Goal: Task Accomplishment & Management: Manage account settings

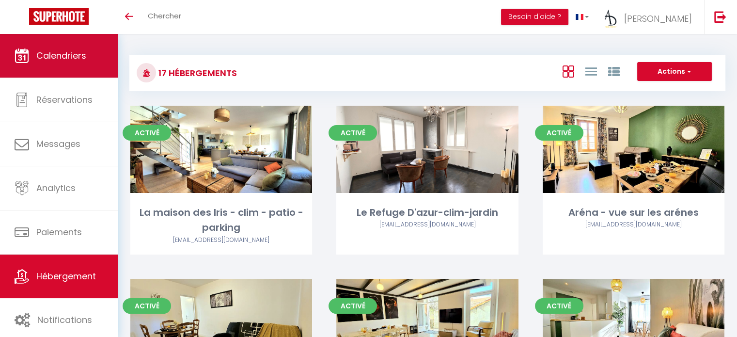
click at [56, 37] on link "Calendriers" at bounding box center [59, 56] width 118 height 44
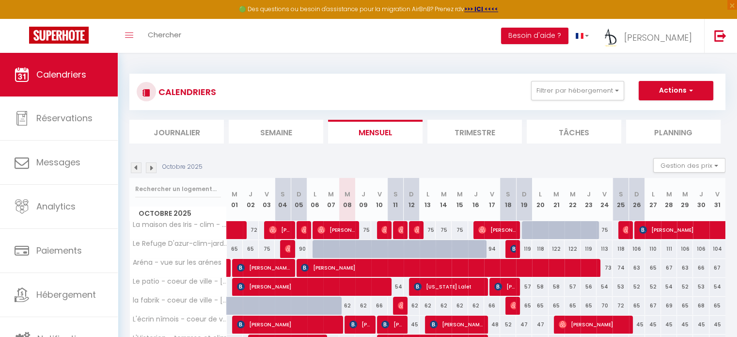
click at [264, 137] on li "Semaine" at bounding box center [276, 132] width 94 height 24
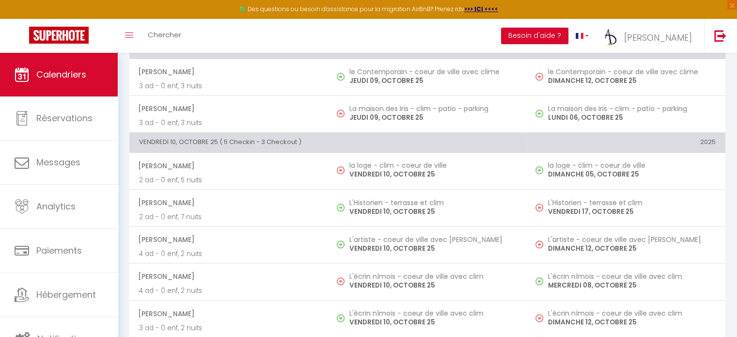
scroll to position [864, 0]
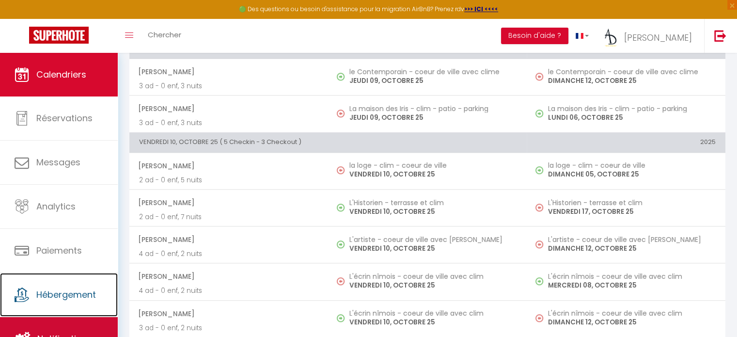
drag, startPoint x: 264, startPoint y: 137, endPoint x: 69, endPoint y: 316, distance: 264.3
click at [69, 316] on ul "Calendriers Réservations Messages Analytics Paiements Hébergement Notifications" at bounding box center [59, 207] width 118 height 308
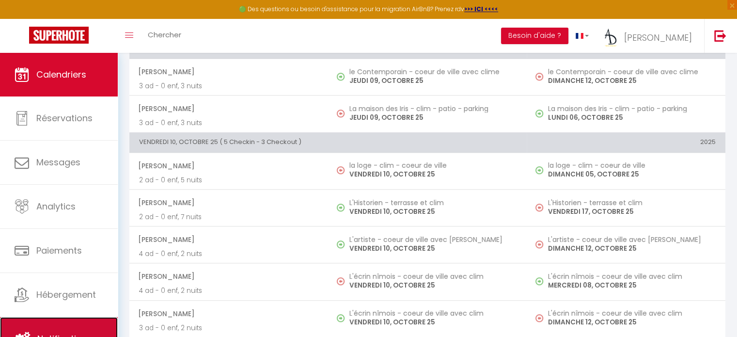
click at [69, 317] on link "Notifications" at bounding box center [59, 339] width 118 height 44
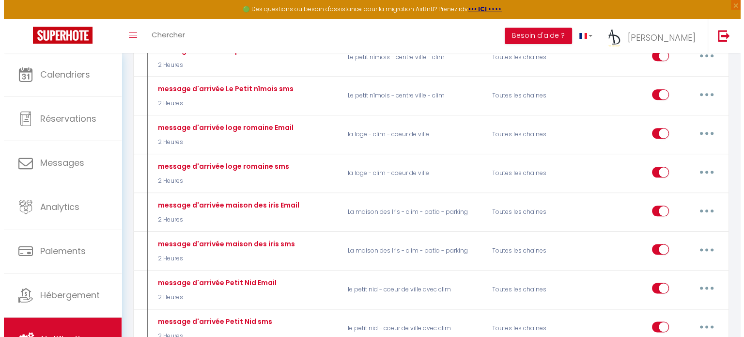
scroll to position [1137, 0]
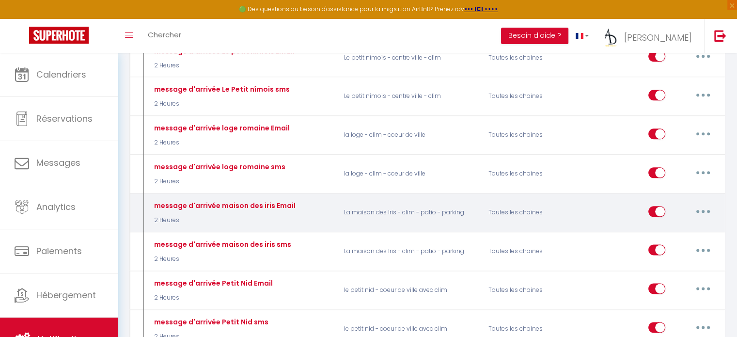
click at [701, 203] on button "button" at bounding box center [702, 210] width 27 height 15
click at [675, 225] on link "Editer" at bounding box center [678, 233] width 72 height 16
type input "message d'arrivée maison des iris Email"
select select "2 Heures"
select select "if_booking_is_paid"
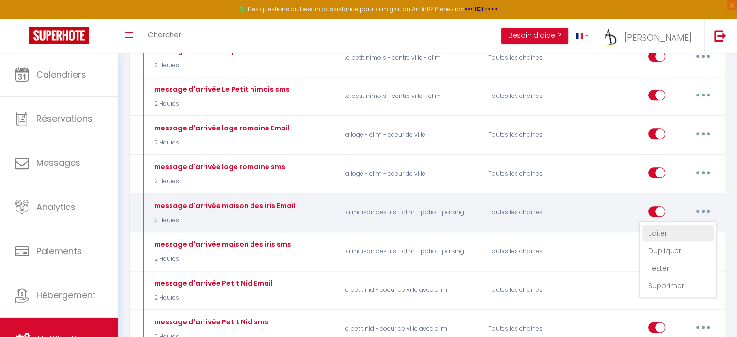
checkbox input "true"
checkbox input "false"
radio input "true"
type input "Instruction d'arrivée pour votre logement a Nimes"
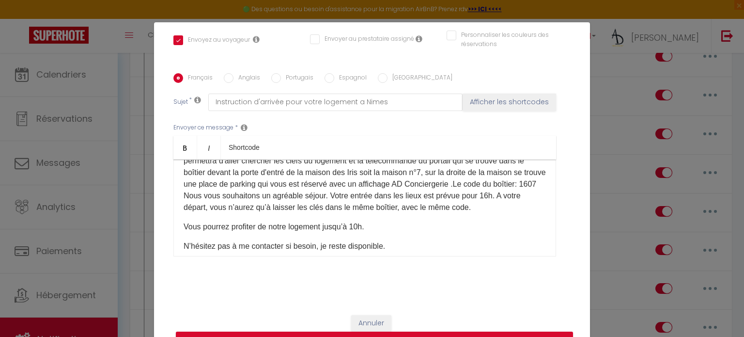
scroll to position [139, 0]
click at [523, 191] on p "Voici les instructions pour votre arrivée : La maison se trouve a [GEOGRAPHIC_D…" at bounding box center [365, 166] width 362 height 93
click at [234, 77] on label "Anglais" at bounding box center [246, 78] width 27 height 11
click at [233, 77] on input "Anglais" at bounding box center [229, 78] width 10 height 10
radio input "true"
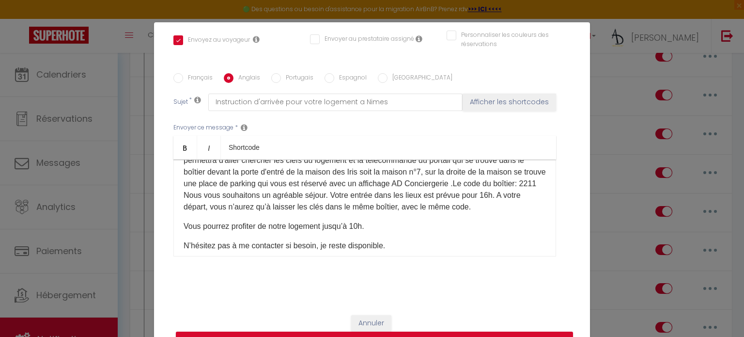
checkbox input "true"
checkbox input "false"
type input "Arrival instructions for your accommodation in [GEOGRAPHIC_DATA]"
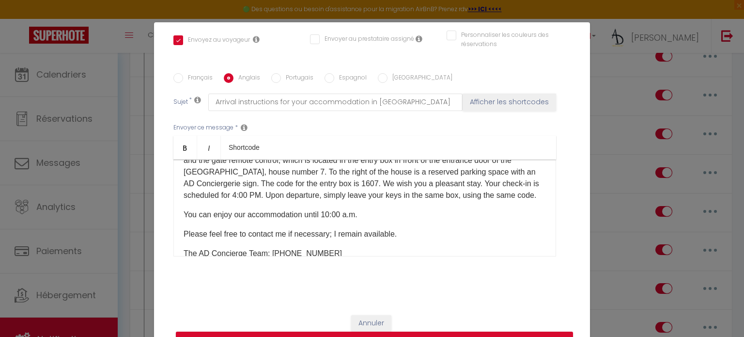
click at [319, 181] on p "Here are the instructions for your arrival: The house is located in [GEOGRAPHIC…" at bounding box center [365, 160] width 362 height 81
click at [300, 75] on label "Portugais" at bounding box center [297, 78] width 32 height 11
click at [281, 75] on input "Portugais" at bounding box center [276, 78] width 10 height 10
radio input "true"
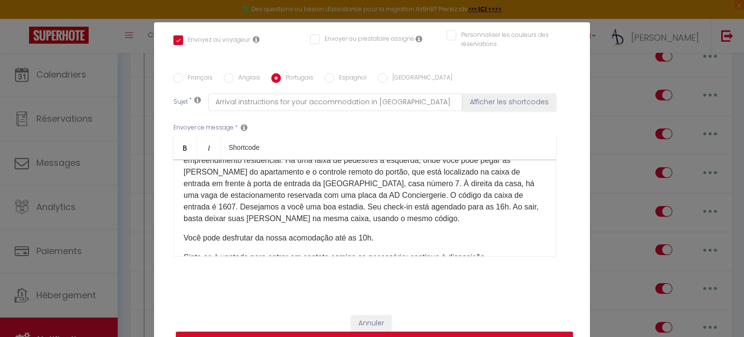
checkbox input "true"
checkbox input "false"
type input "Instruções de chegada para sua acomodação em [GEOGRAPHIC_DATA]"
click at [396, 192] on p "Aqui estão as instruções para sua chegada: A casa está localizada em [GEOGRAPHI…" at bounding box center [365, 177] width 362 height 93
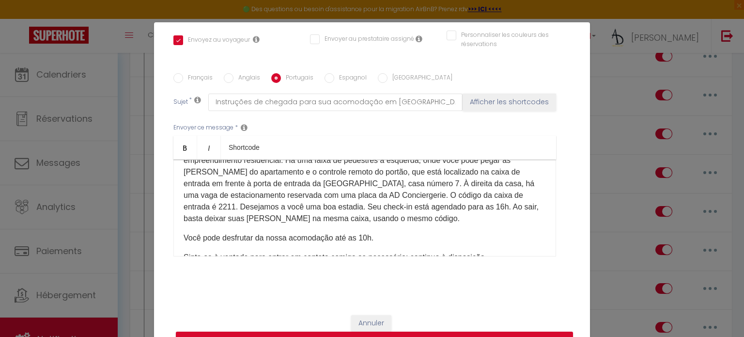
click at [334, 78] on label "Espagnol" at bounding box center [350, 78] width 32 height 11
click at [334, 78] on input "Espagnol" at bounding box center [330, 78] width 10 height 10
radio input "true"
checkbox input "true"
checkbox input "false"
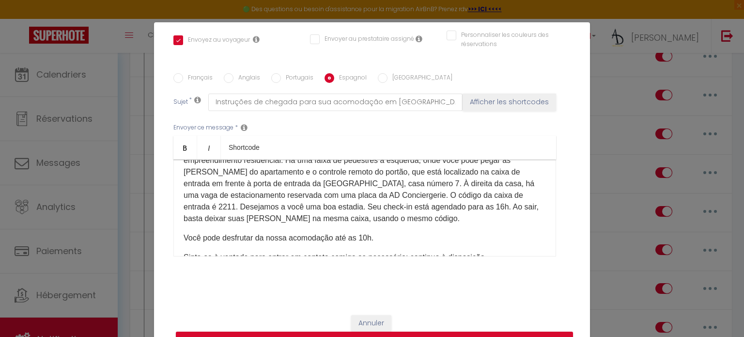
checkbox input "false"
type input "Instrucciones de llegada para su alojamiento en [GEOGRAPHIC_DATA]."
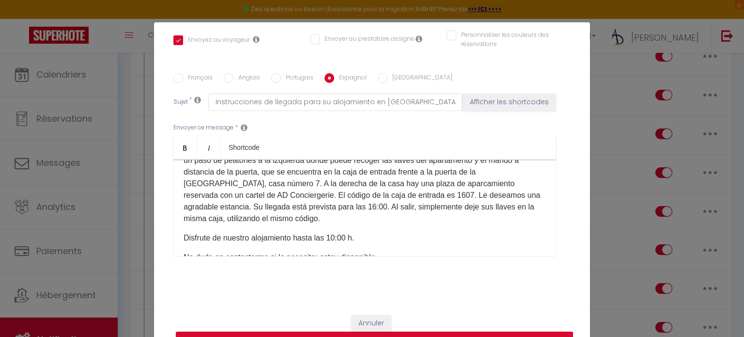
click at [366, 196] on p "Aquí tiene las instrucciones para su llegada: La casa se encuentra en [GEOGRAPH…" at bounding box center [365, 177] width 362 height 93
click at [387, 85] on div "Français Anglais Portugais Espagnol Italien Sujet * Instrucciones de llegada pa…" at bounding box center [372, 170] width 402 height 195
click at [387, 78] on label "[GEOGRAPHIC_DATA]" at bounding box center [419, 78] width 65 height 11
click at [387, 78] on input "[GEOGRAPHIC_DATA]" at bounding box center [383, 78] width 10 height 10
radio input "true"
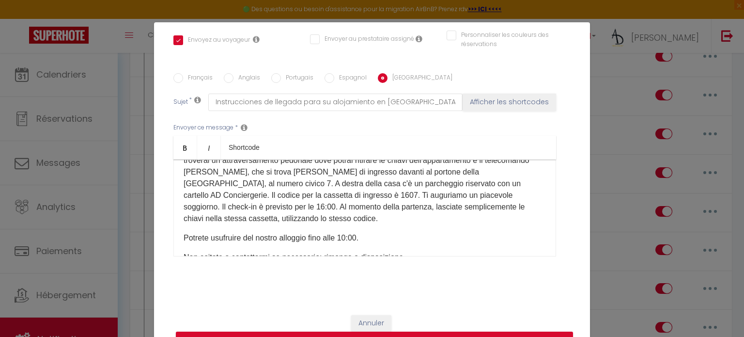
checkbox input "true"
checkbox input "false"
type input "Istruzioni per l'arrivo per il vostro alloggio a [GEOGRAPHIC_DATA]"
click at [294, 194] on p "Ecco le istruzioni per il tuo arrivo: la casa si trova a [GEOGRAPHIC_DATA], al …" at bounding box center [365, 177] width 362 height 93
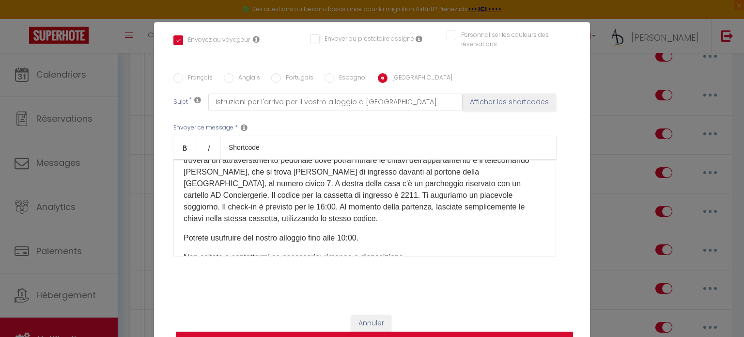
scroll to position [44, 0]
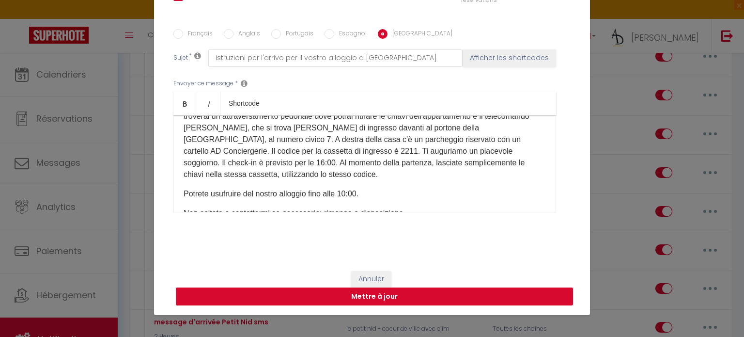
click at [248, 300] on button "Mettre à jour" at bounding box center [374, 296] width 397 height 18
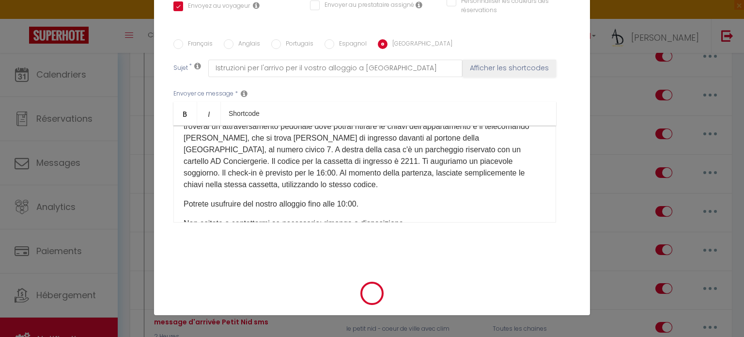
checkbox input "true"
checkbox input "false"
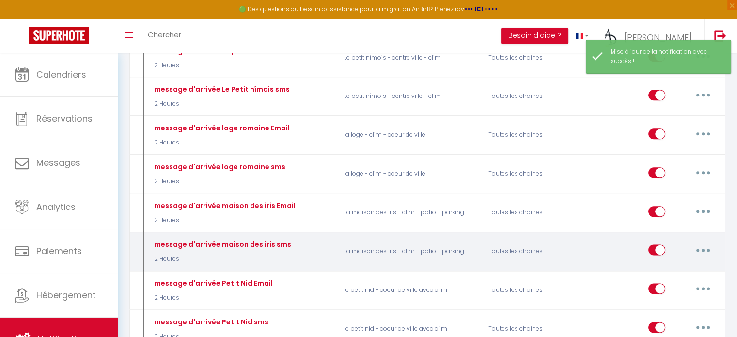
click at [701, 242] on button "button" at bounding box center [702, 249] width 27 height 15
click at [665, 263] on link "Editer" at bounding box center [678, 271] width 72 height 16
type input "message d'arrivée maison des iris sms"
select select "sms"
select select "2 Heures"
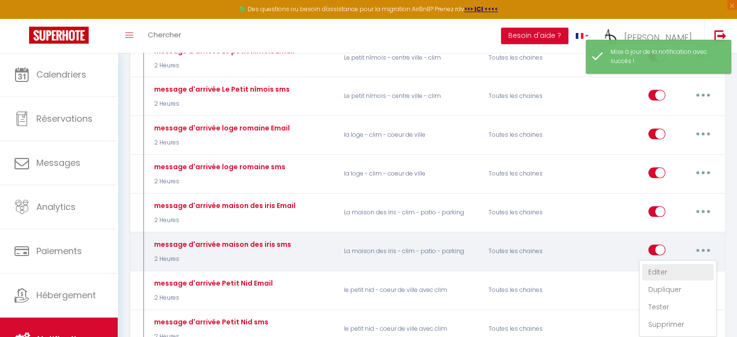
select select "if_booking_is_paid"
checkbox input "true"
checkbox input "false"
radio input "true"
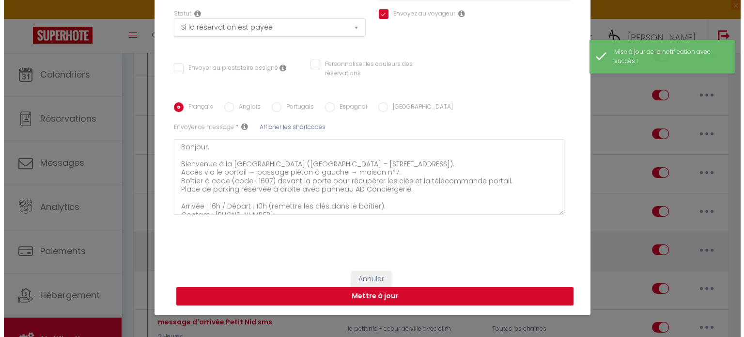
scroll to position [127, 0]
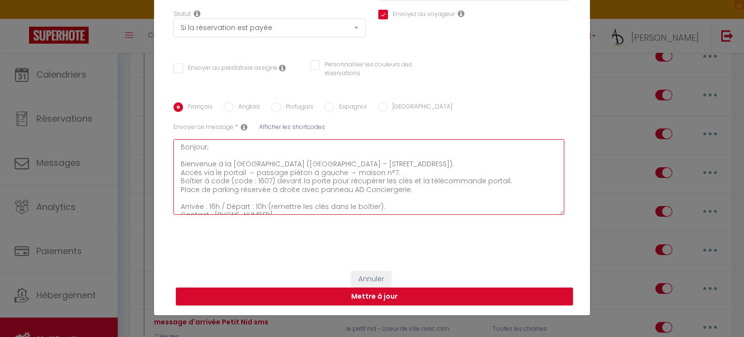
click at [263, 181] on textarea "Bonjour, Bienvenue à la [GEOGRAPHIC_DATA] ([GEOGRAPHIC_DATA] – [STREET_ADDRESS]…" at bounding box center [368, 177] width 391 height 76
type textarea "Bonjour, Bienvenue à la [GEOGRAPHIC_DATA] ([GEOGRAPHIC_DATA] – [STREET_ADDRESS]…"
checkbox input "true"
checkbox input "false"
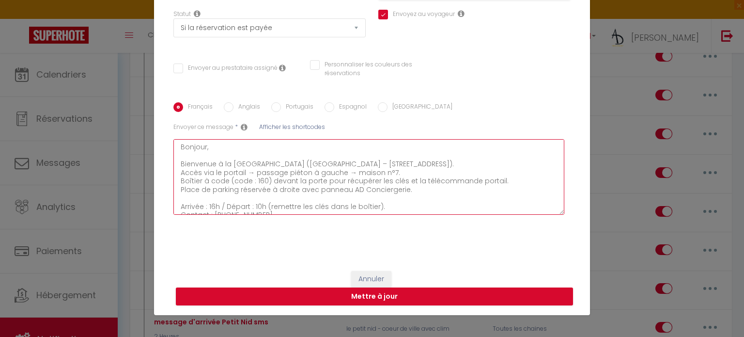
type textarea "Bonjour, Bienvenue à la [GEOGRAPHIC_DATA] ([GEOGRAPHIC_DATA] – [STREET_ADDRESS]…"
checkbox input "true"
checkbox input "false"
type textarea "Bonjour, Bienvenue à la [GEOGRAPHIC_DATA] ([GEOGRAPHIC_DATA] – [STREET_ADDRESS]…"
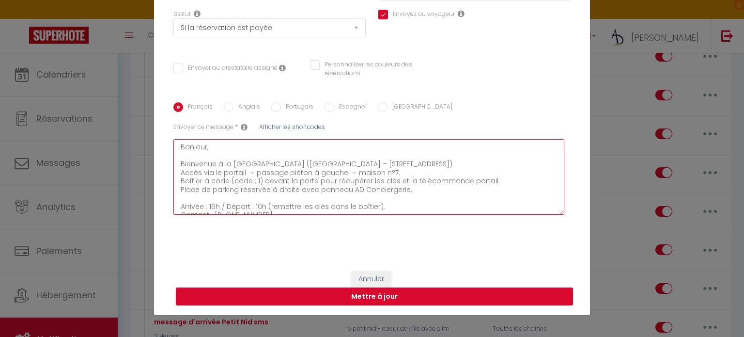
checkbox input "true"
checkbox input "false"
type textarea "Bonjour, Bienvenue à la [GEOGRAPHIC_DATA] ([GEOGRAPHIC_DATA] – [STREET_ADDRESS]…"
checkbox input "true"
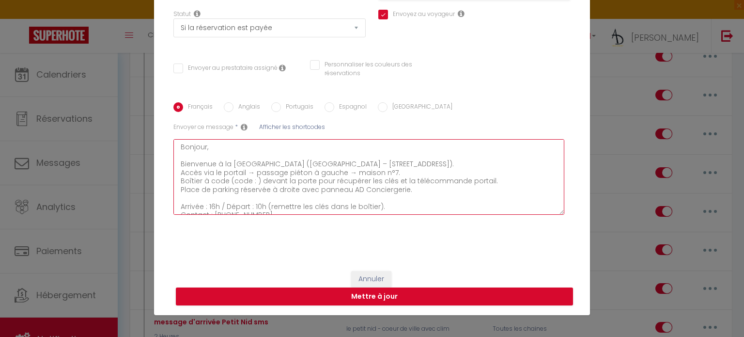
checkbox input "false"
type textarea "Bonjour, Bienvenue à la [GEOGRAPHIC_DATA] ([GEOGRAPHIC_DATA] – [STREET_ADDRESS]…"
checkbox input "true"
checkbox input "false"
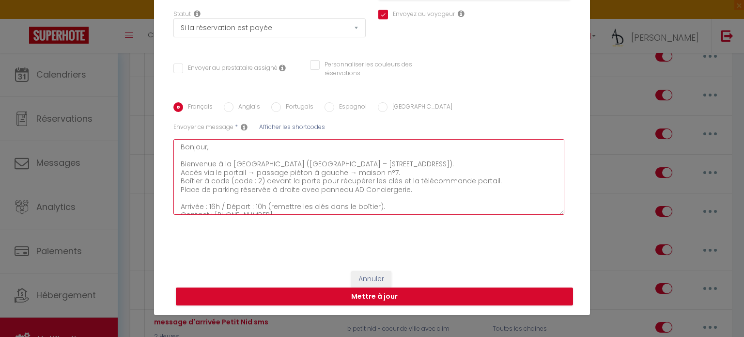
checkbox input "false"
type textarea "Bonjour, Bienvenue à la [GEOGRAPHIC_DATA] ([GEOGRAPHIC_DATA] – [STREET_ADDRESS]…"
checkbox input "true"
checkbox input "false"
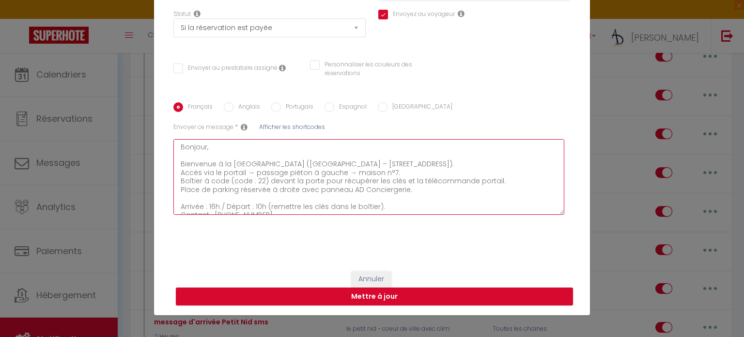
type textarea "Bonjour, Bienvenue à la [GEOGRAPHIC_DATA] ([GEOGRAPHIC_DATA] – [STREET_ADDRESS]…"
checkbox input "true"
checkbox input "false"
type textarea "Bonjour, Bienvenue à la [GEOGRAPHIC_DATA] ([GEOGRAPHIC_DATA] – [STREET_ADDRESS]…"
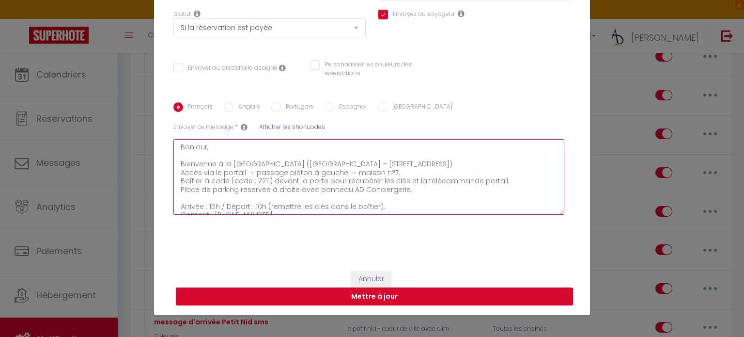
checkbox input "true"
checkbox input "false"
type textarea "Bonjour, Bienvenue à la [GEOGRAPHIC_DATA] ([GEOGRAPHIC_DATA] – [STREET_ADDRESS]…"
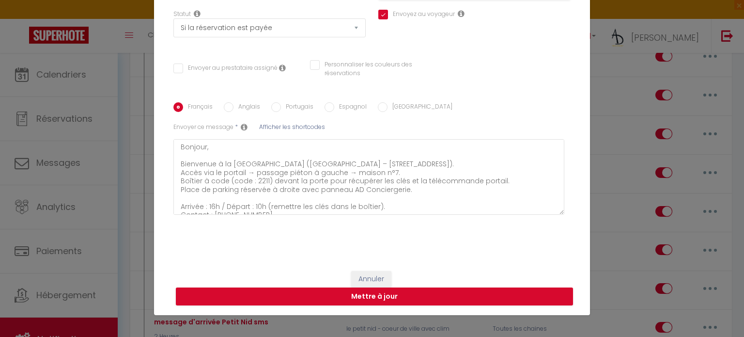
click at [244, 111] on label "Anglais" at bounding box center [246, 107] width 27 height 11
click at [233, 111] on input "Anglais" at bounding box center [229, 107] width 10 height 10
radio input "true"
checkbox input "true"
checkbox input "false"
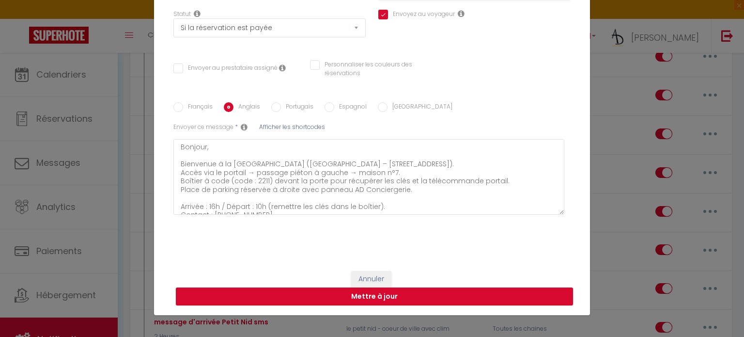
checkbox input "false"
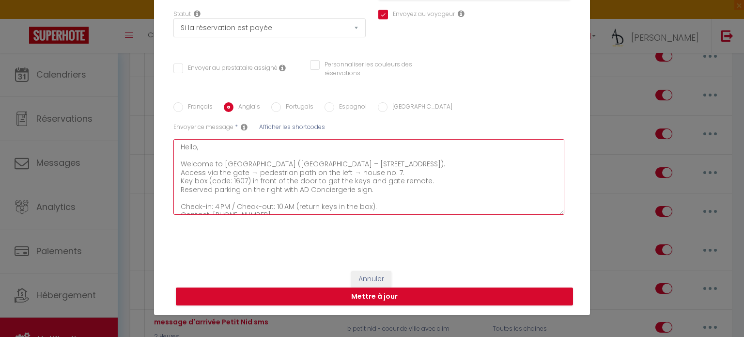
click at [239, 184] on textarea "Hello, Welcome to [GEOGRAPHIC_DATA] ([GEOGRAPHIC_DATA] – [STREET_ADDRESS]). Acc…" at bounding box center [368, 177] width 391 height 76
type textarea "Hello, Welcome to [GEOGRAPHIC_DATA] ([GEOGRAPHIC_DATA] – [STREET_ADDRESS]). Acc…"
checkbox input "true"
checkbox input "false"
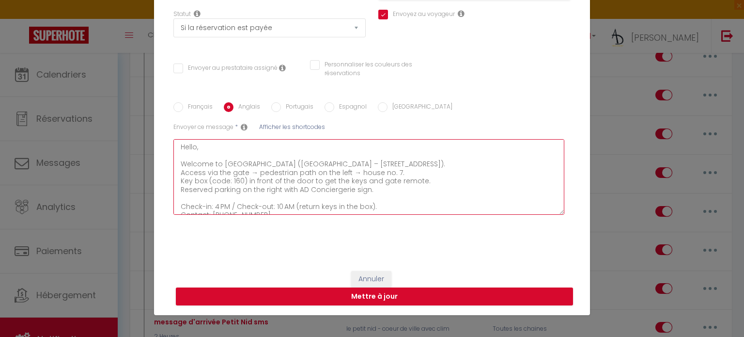
type textarea "Hello, Welcome to [GEOGRAPHIC_DATA] ([GEOGRAPHIC_DATA] – [STREET_ADDRESS]). Acc…"
checkbox input "true"
checkbox input "false"
type textarea "Hello, Welcome to [GEOGRAPHIC_DATA] ([GEOGRAPHIC_DATA] – [STREET_ADDRESS]). Acc…"
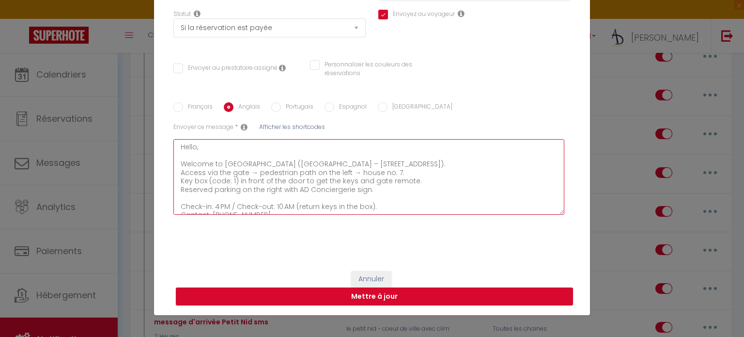
checkbox input "true"
checkbox input "false"
type textarea "Hello, Welcome to [GEOGRAPHIC_DATA] ([GEOGRAPHIC_DATA] – [STREET_ADDRESS]). Acc…"
checkbox input "true"
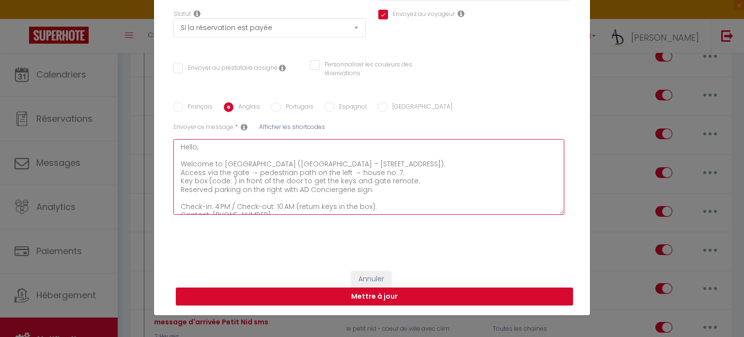
checkbox input "false"
type textarea "Hello, Welcome to [GEOGRAPHIC_DATA] ([GEOGRAPHIC_DATA] – [STREET_ADDRESS]). Acc…"
checkbox input "true"
checkbox input "false"
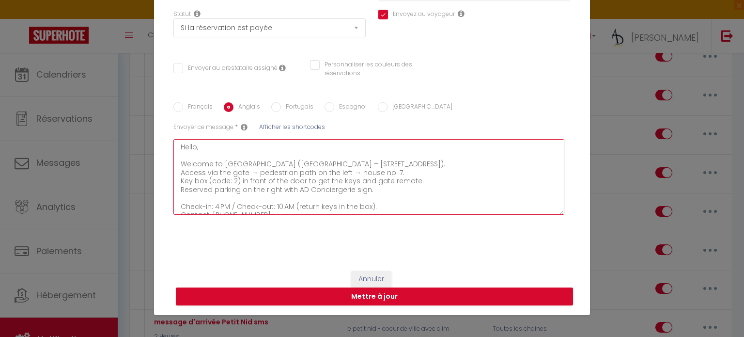
checkbox input "false"
type textarea "Hello, Welcome to [GEOGRAPHIC_DATA] ([GEOGRAPHIC_DATA] – [STREET_ADDRESS]). Acc…"
checkbox input "true"
checkbox input "false"
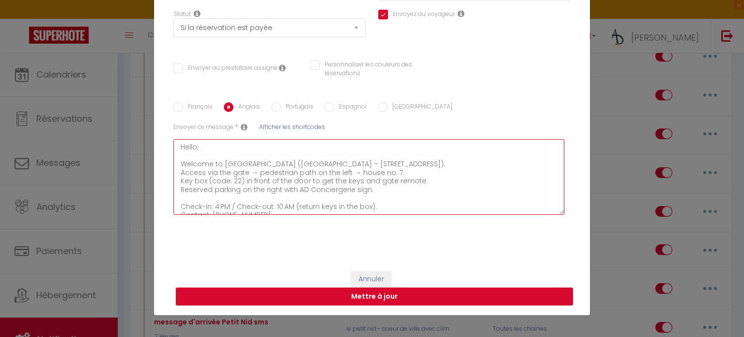
type textarea "Hello, Welcome to [GEOGRAPHIC_DATA] ([GEOGRAPHIC_DATA] – [STREET_ADDRESS]). Acc…"
checkbox input "true"
checkbox input "false"
type textarea "Hello, Welcome to [GEOGRAPHIC_DATA] ([GEOGRAPHIC_DATA] – [STREET_ADDRESS]). Acc…"
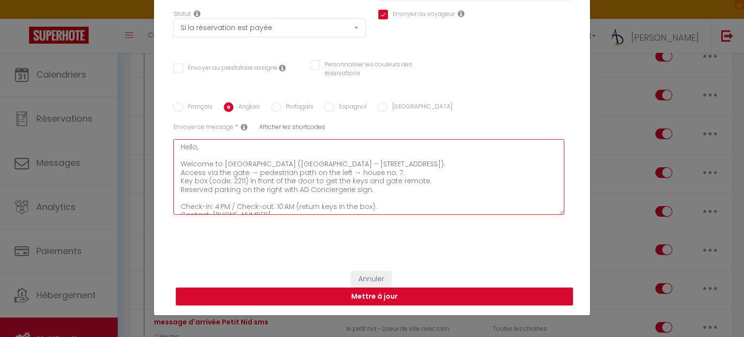
checkbox input "true"
checkbox input "false"
type textarea "Hello, Welcome to [GEOGRAPHIC_DATA] ([GEOGRAPHIC_DATA] – [STREET_ADDRESS]). Acc…"
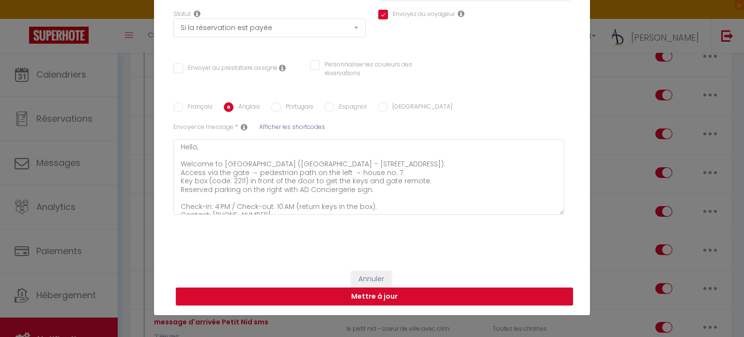
click at [286, 107] on label "Portugais" at bounding box center [297, 107] width 32 height 11
click at [281, 107] on input "Portugais" at bounding box center [276, 107] width 10 height 10
radio input "true"
checkbox input "true"
checkbox input "false"
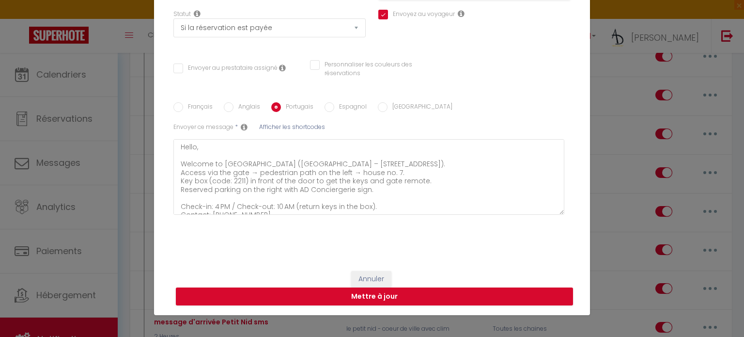
checkbox input "false"
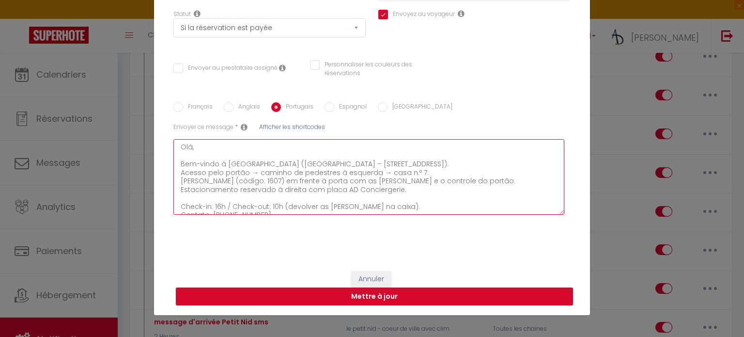
click at [278, 177] on textarea "Olá, Bem-vindo à [GEOGRAPHIC_DATA] ([GEOGRAPHIC_DATA] – [STREET_ADDRESS]). Aces…" at bounding box center [368, 177] width 391 height 76
type textarea "Olá, Bem-vindo à [GEOGRAPHIC_DATA] ([GEOGRAPHIC_DATA] – [STREET_ADDRESS]). Aces…"
checkbox input "true"
checkbox input "false"
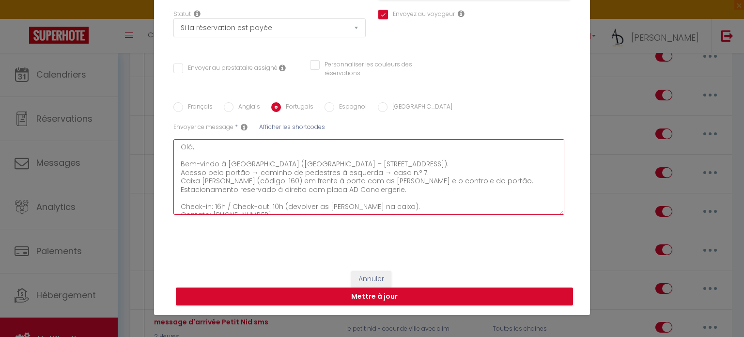
type textarea "Olá, Bem-vindo à [GEOGRAPHIC_DATA] ([GEOGRAPHIC_DATA] – [STREET_ADDRESS]). Aces…"
checkbox input "true"
checkbox input "false"
type textarea "Olá, Bem-vindo à [GEOGRAPHIC_DATA] ([GEOGRAPHIC_DATA] – [STREET_ADDRESS]). Aces…"
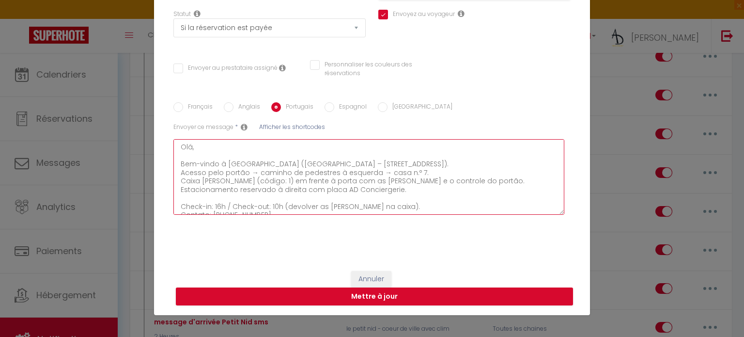
checkbox input "true"
checkbox input "false"
type textarea "Olá, Bem-vindo à [GEOGRAPHIC_DATA] ([GEOGRAPHIC_DATA] – [STREET_ADDRESS]). Aces…"
checkbox input "true"
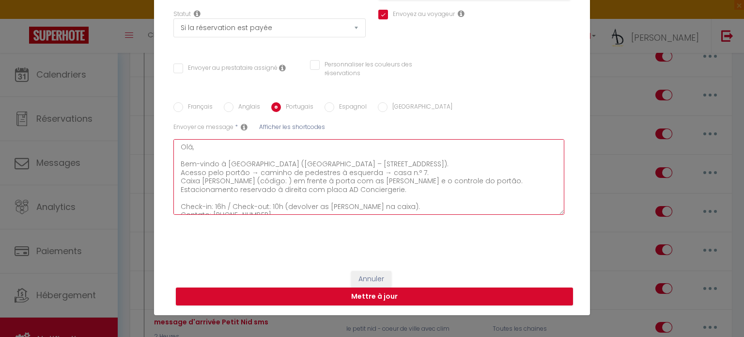
checkbox input "false"
type textarea "Olá, Bem-vindo à [GEOGRAPHIC_DATA] ([GEOGRAPHIC_DATA] – [STREET_ADDRESS]). Aces…"
checkbox input "true"
checkbox input "false"
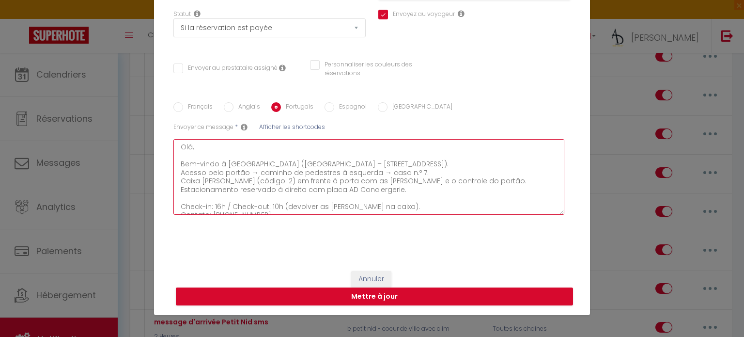
checkbox input "false"
type textarea "Olá, Bem-vindo à [GEOGRAPHIC_DATA] ([GEOGRAPHIC_DATA] – [STREET_ADDRESS]). Aces…"
checkbox input "true"
checkbox input "false"
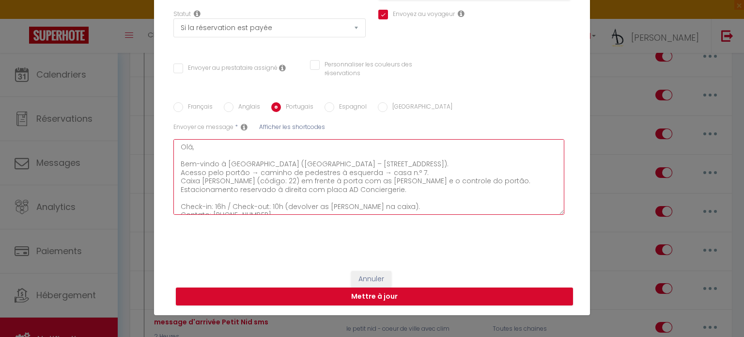
type textarea "Olá, Bem-vindo à [GEOGRAPHIC_DATA] ([GEOGRAPHIC_DATA] – [STREET_ADDRESS]). Aces…"
checkbox input "true"
checkbox input "false"
type textarea "Olá, Bem-vindo à [GEOGRAPHIC_DATA] ([GEOGRAPHIC_DATA] – [STREET_ADDRESS]). Aces…"
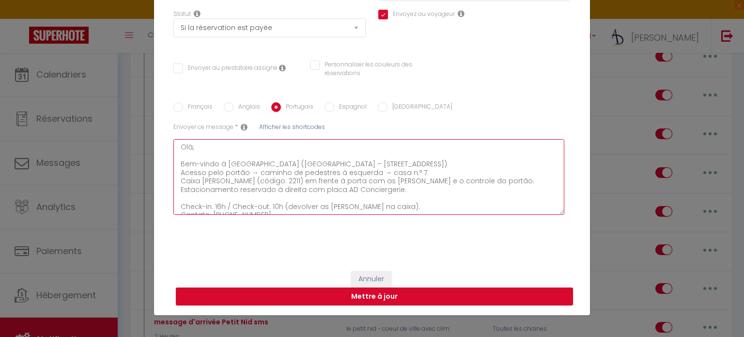
checkbox input "true"
checkbox input "false"
type textarea "Olá, Bem-vindo à [GEOGRAPHIC_DATA] ([GEOGRAPHIC_DATA] – [STREET_ADDRESS]). Aces…"
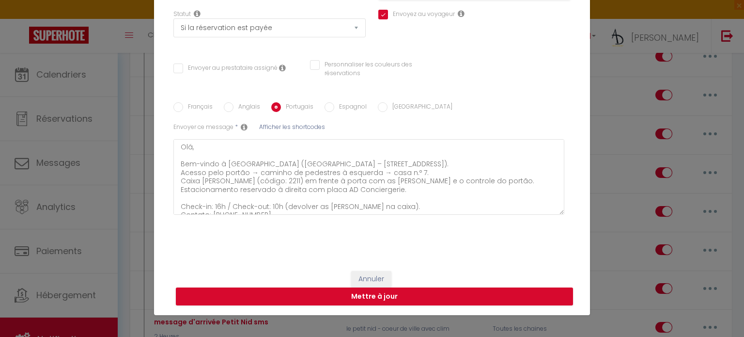
click at [345, 104] on label "Espagnol" at bounding box center [350, 107] width 32 height 11
click at [334, 104] on input "Espagnol" at bounding box center [330, 107] width 10 height 10
radio input "true"
checkbox input "true"
checkbox input "false"
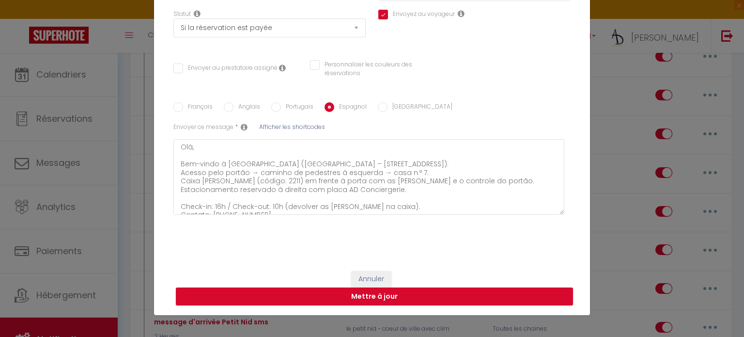
checkbox input "false"
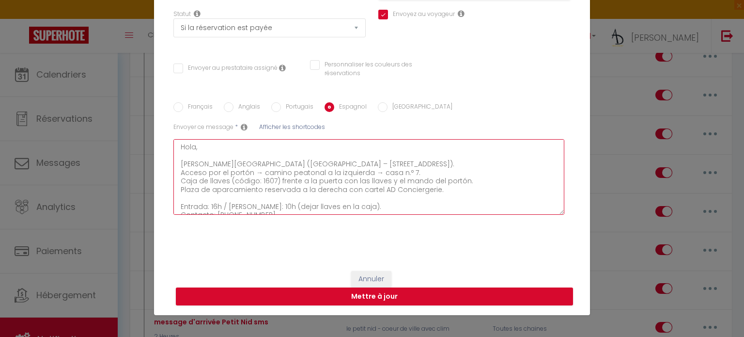
click at [269, 180] on textarea "Hola, [PERSON_NAME][GEOGRAPHIC_DATA] ([GEOGRAPHIC_DATA] – [STREET_ADDRESS]). Ac…" at bounding box center [368, 177] width 391 height 76
type textarea "Hola, [PERSON_NAME][GEOGRAPHIC_DATA] ([GEOGRAPHIC_DATA] – [STREET_ADDRESS]). Ac…"
checkbox input "true"
checkbox input "false"
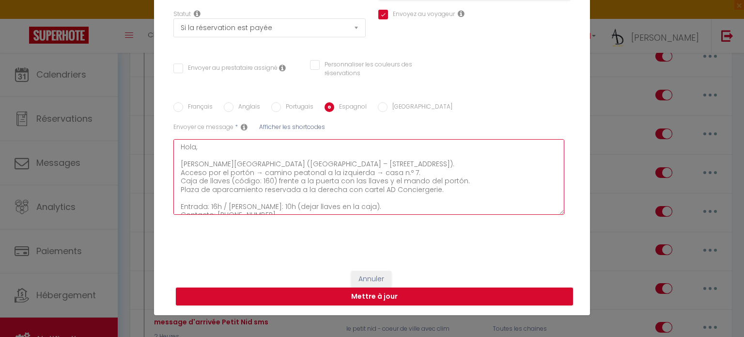
type textarea "Hola, [PERSON_NAME][GEOGRAPHIC_DATA] ([GEOGRAPHIC_DATA] – [STREET_ADDRESS]). Ac…"
checkbox input "true"
checkbox input "false"
type textarea "Hola, [PERSON_NAME][GEOGRAPHIC_DATA] ([GEOGRAPHIC_DATA] – [STREET_ADDRESS]). Ac…"
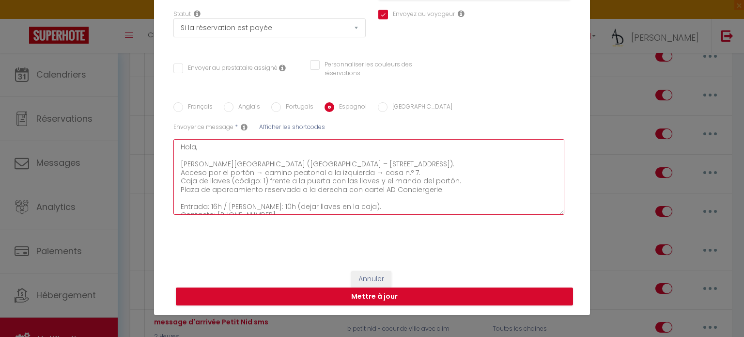
checkbox input "true"
checkbox input "false"
type textarea "Hola, [PERSON_NAME][GEOGRAPHIC_DATA] ([GEOGRAPHIC_DATA] – [STREET_ADDRESS]). Ac…"
checkbox input "true"
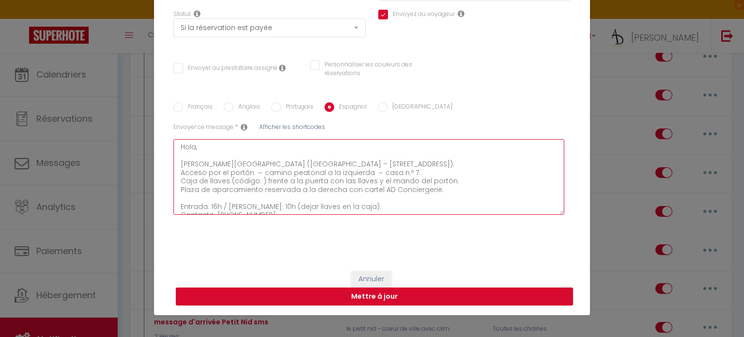
checkbox input "false"
type textarea "Hola, [PERSON_NAME][GEOGRAPHIC_DATA] ([GEOGRAPHIC_DATA] – [STREET_ADDRESS]). Ac…"
checkbox input "true"
checkbox input "false"
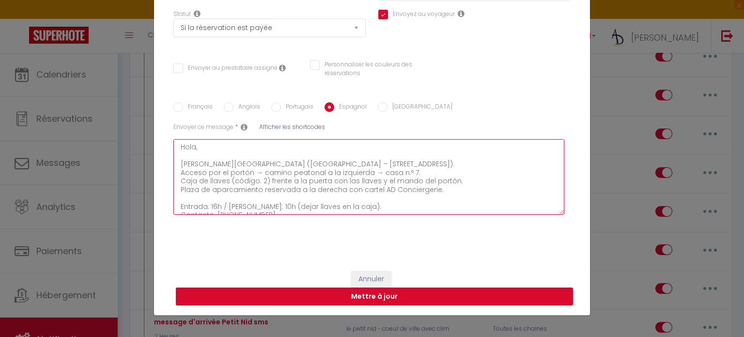
checkbox input "false"
type textarea "Hola, [PERSON_NAME][GEOGRAPHIC_DATA] ([GEOGRAPHIC_DATA] – [STREET_ADDRESS]). Ac…"
checkbox input "true"
checkbox input "false"
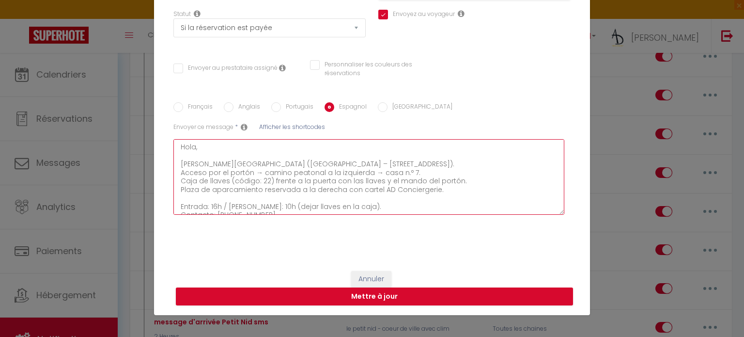
type textarea "Hola, [PERSON_NAME][GEOGRAPHIC_DATA] ([GEOGRAPHIC_DATA] – [STREET_ADDRESS]). Ac…"
checkbox input "true"
checkbox input "false"
type textarea "Hola, [PERSON_NAME][GEOGRAPHIC_DATA] ([GEOGRAPHIC_DATA] – [STREET_ADDRESS]). Ac…"
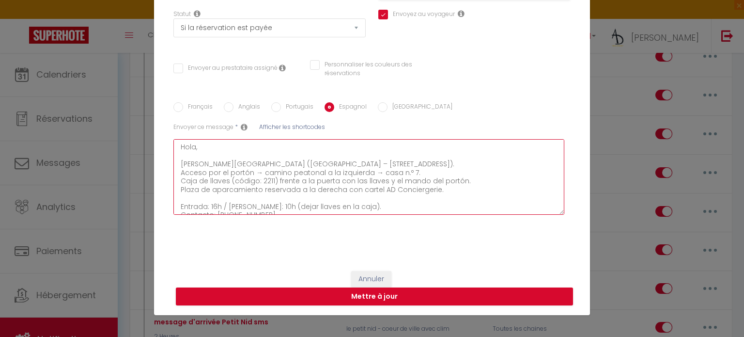
checkbox input "true"
checkbox input "false"
type textarea "Hola, [PERSON_NAME][GEOGRAPHIC_DATA] ([GEOGRAPHIC_DATA] – [STREET_ADDRESS]). Ac…"
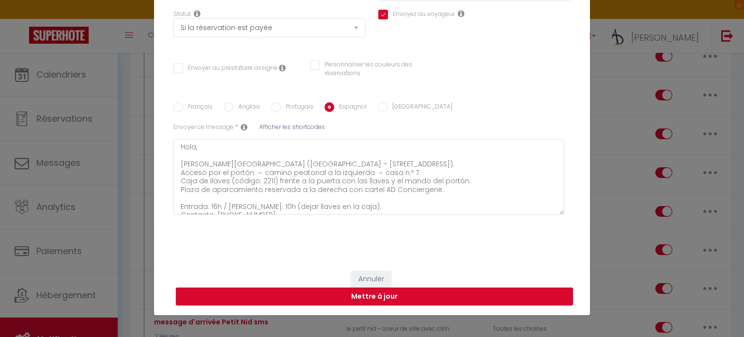
click at [387, 102] on label "[GEOGRAPHIC_DATA]" at bounding box center [419, 107] width 65 height 11
click at [386, 102] on input "[GEOGRAPHIC_DATA]" at bounding box center [383, 107] width 10 height 10
radio input "true"
checkbox input "true"
checkbox input "false"
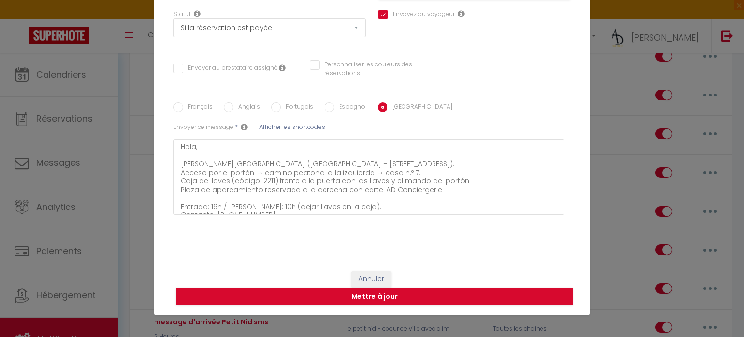
checkbox input "false"
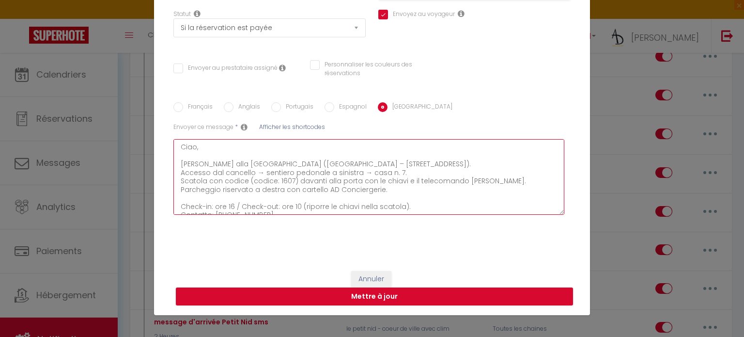
click at [288, 182] on textarea "Ciao, [PERSON_NAME] alla [GEOGRAPHIC_DATA] ([GEOGRAPHIC_DATA] – [STREET_ADDRESS…" at bounding box center [368, 177] width 391 height 76
type textarea "Ciao, [PERSON_NAME] alla [GEOGRAPHIC_DATA] ([GEOGRAPHIC_DATA] – [STREET_ADDRESS…"
checkbox input "true"
checkbox input "false"
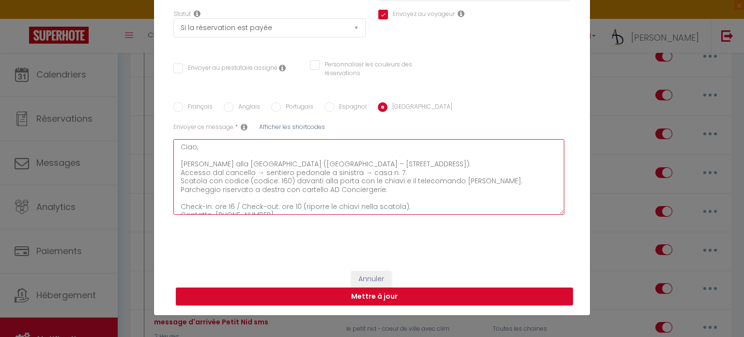
type textarea "Ciao, [PERSON_NAME] alla [GEOGRAPHIC_DATA] ([GEOGRAPHIC_DATA] – [STREET_ADDRESS…"
checkbox input "true"
checkbox input "false"
type textarea "Ciao, [PERSON_NAME] alla [GEOGRAPHIC_DATA] ([GEOGRAPHIC_DATA] – [STREET_ADDRESS…"
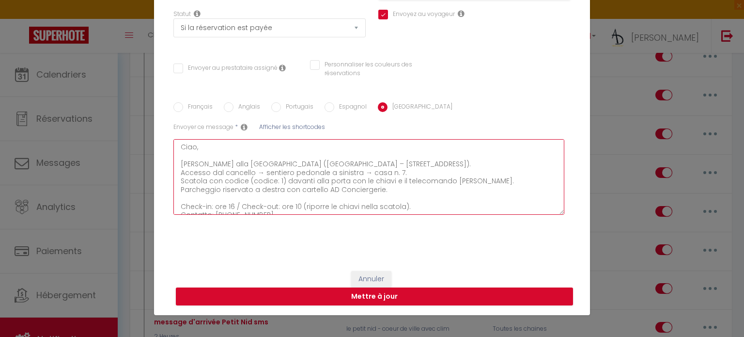
checkbox input "true"
checkbox input "false"
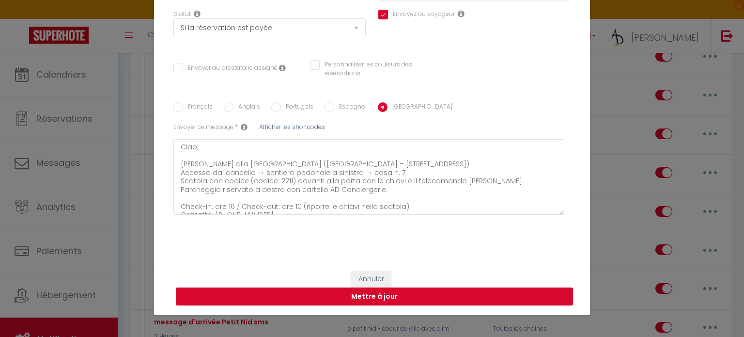
click at [241, 281] on div "Annuler Mettre à jour" at bounding box center [372, 288] width 436 height 54
click at [238, 289] on button "Mettre à jour" at bounding box center [374, 296] width 397 height 18
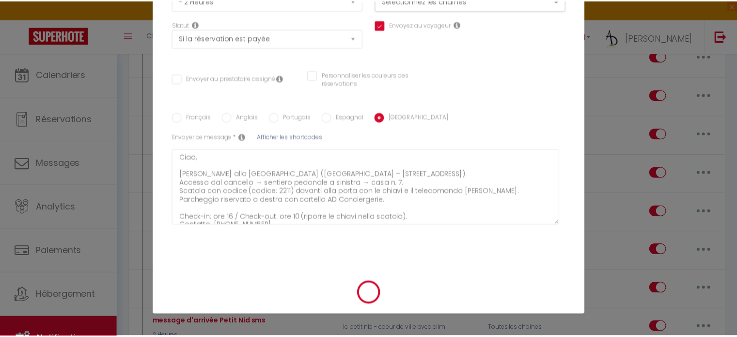
scroll to position [117, 0]
